Goal: Task Accomplishment & Management: Use online tool/utility

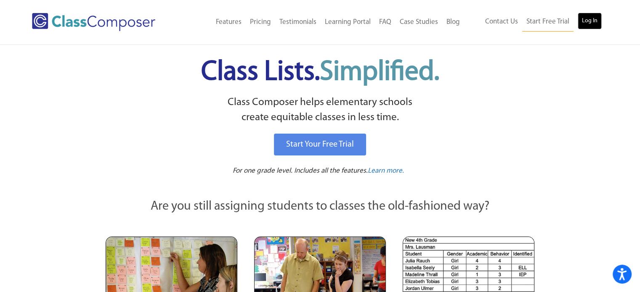
click at [589, 22] on link "Log In" at bounding box center [590, 21] width 24 height 17
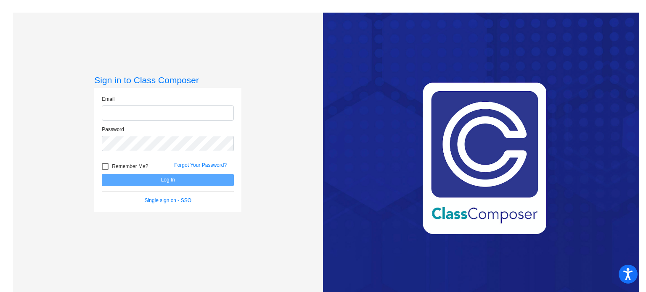
type input "[EMAIL_ADDRESS][DOMAIN_NAME]"
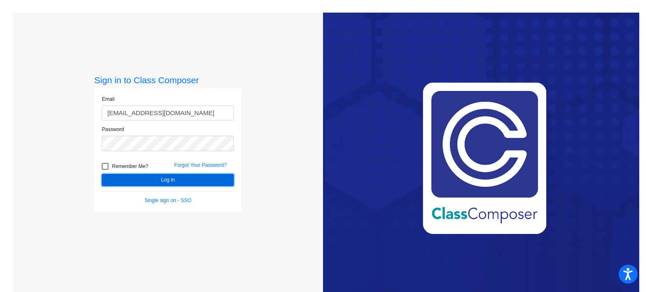
click at [173, 177] on button "Log In" at bounding box center [168, 180] width 132 height 12
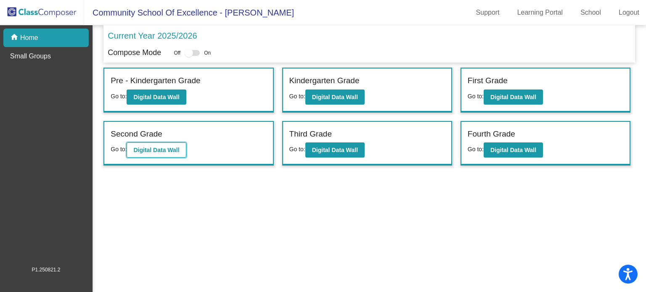
click at [158, 148] on b "Digital Data Wall" at bounding box center [156, 150] width 46 height 7
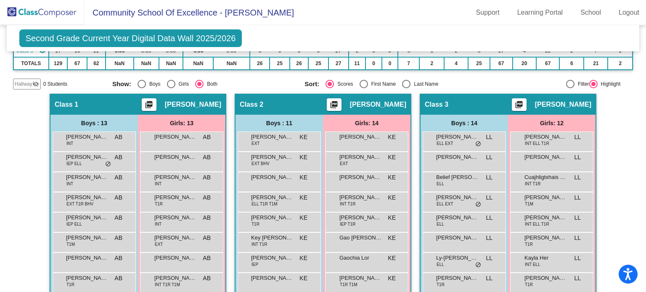
scroll to position [42, 0]
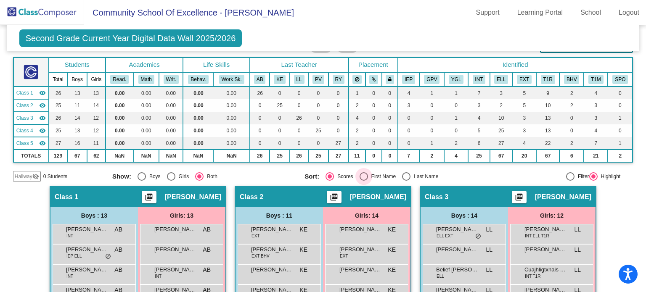
click at [368, 176] on div "First Name" at bounding box center [382, 177] width 28 height 8
click at [364, 181] on input "First Name" at bounding box center [363, 181] width 0 height 0
radio input "true"
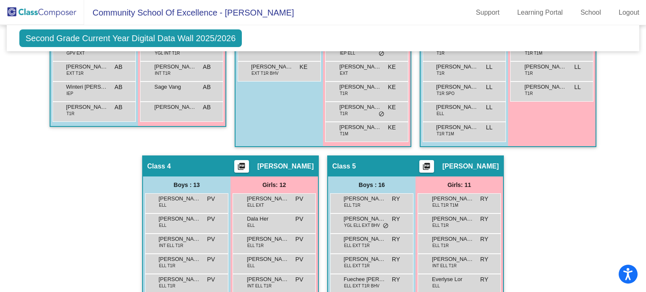
scroll to position [421, 0]
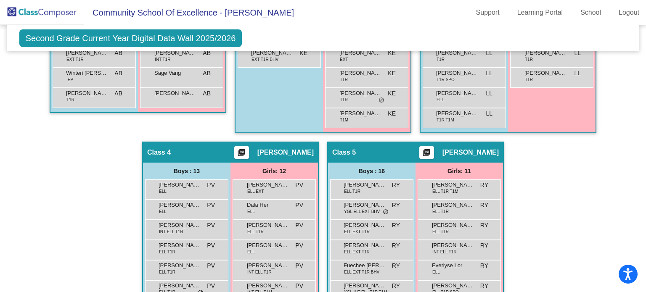
click at [228, 150] on div "Class 4 picture_as_pdf [PERSON_NAME]" at bounding box center [230, 153] width 175 height 20
click at [247, 150] on mat-icon "picture_as_pdf" at bounding box center [241, 155] width 10 height 12
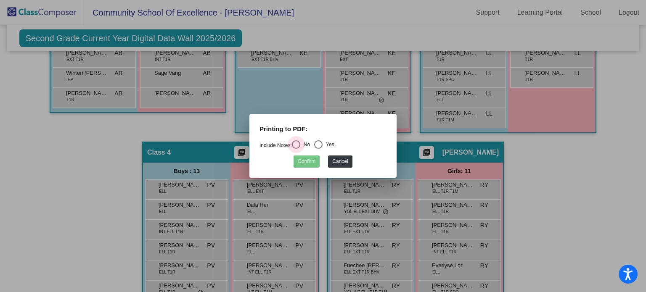
click at [300, 146] on div "Select an option" at bounding box center [296, 145] width 8 height 8
click at [296, 149] on input "No" at bounding box center [296, 149] width 0 height 0
radio input "true"
click at [307, 162] on button "Confirm" at bounding box center [307, 162] width 26 height 12
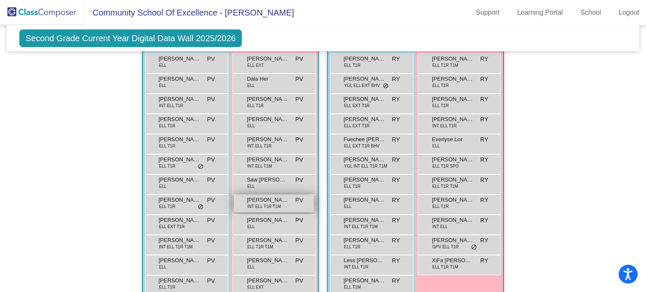
scroll to position [505, 0]
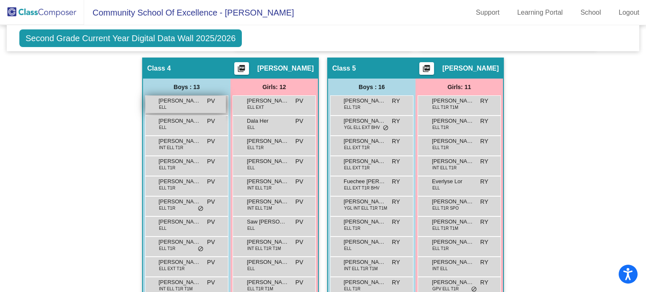
click at [194, 97] on span "[PERSON_NAME]" at bounding box center [180, 101] width 42 height 8
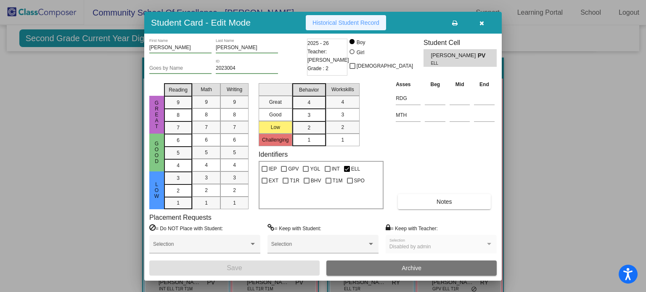
click at [337, 29] on button "Historical Student Record" at bounding box center [346, 22] width 80 height 15
click at [484, 19] on button "button" at bounding box center [481, 22] width 27 height 15
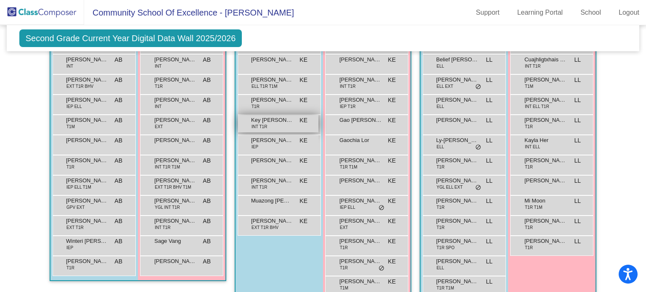
scroll to position [84, 0]
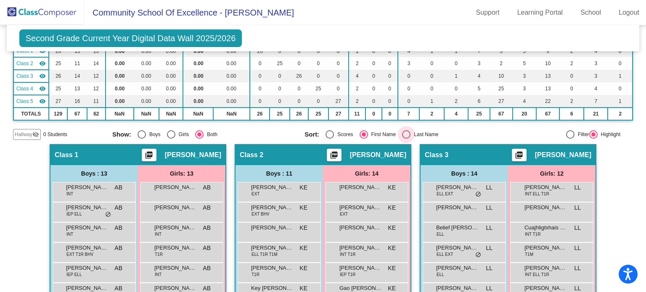
click at [411, 132] on div "Last Name" at bounding box center [425, 135] width 28 height 8
click at [406, 139] on input "Last Name" at bounding box center [406, 139] width 0 height 0
radio input "true"
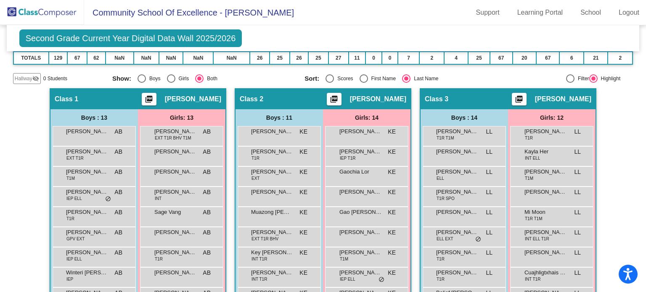
scroll to position [126, 0]
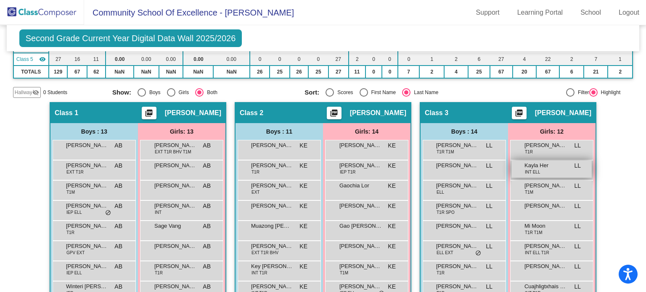
click at [545, 166] on span "Kayla Her" at bounding box center [546, 166] width 42 height 8
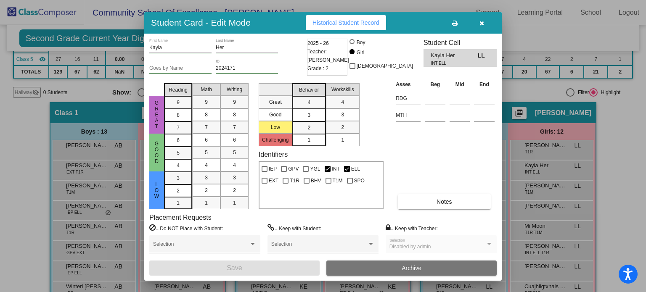
click at [453, 62] on span "INT ELL" at bounding box center [451, 63] width 41 height 6
click at [481, 24] on icon "button" at bounding box center [482, 23] width 5 height 6
